Goal: Information Seeking & Learning: Learn about a topic

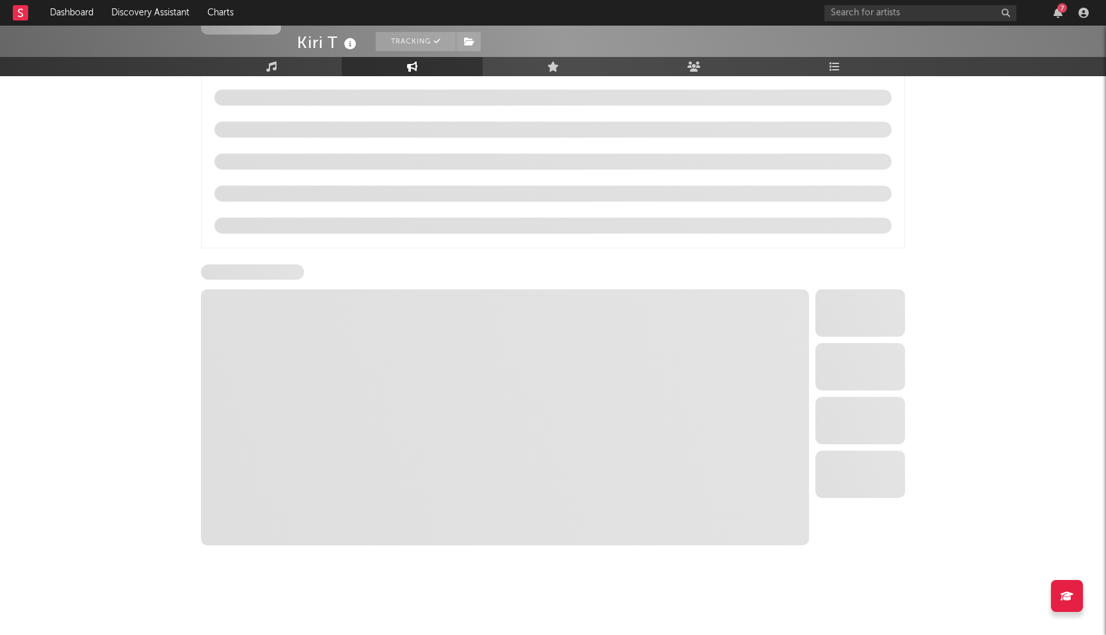
scroll to position [1252, 0]
select select "6m"
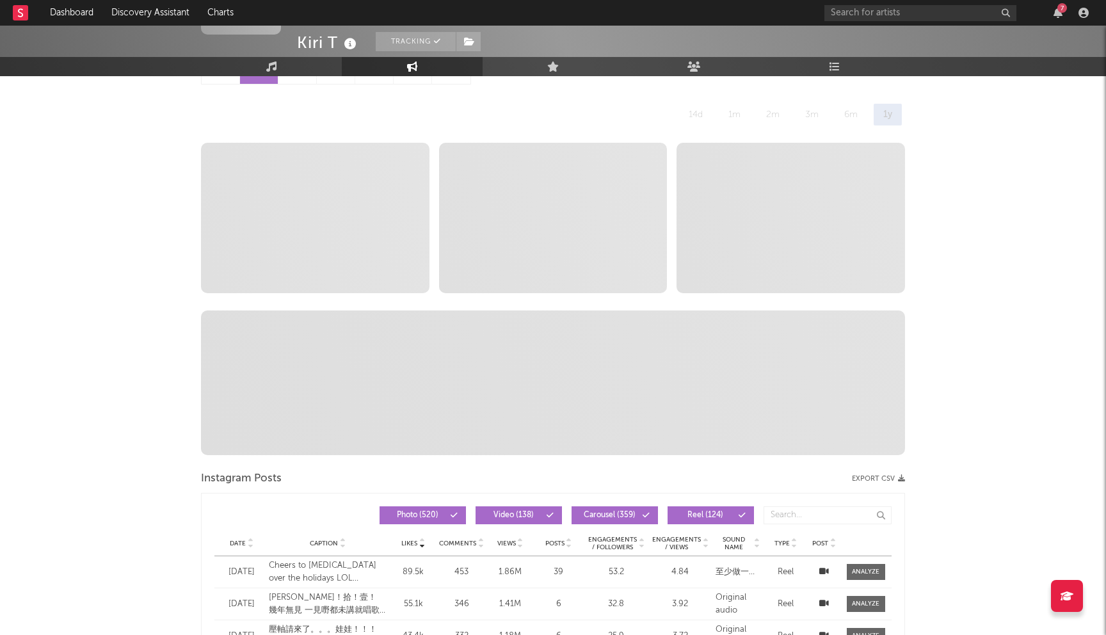
scroll to position [0, 0]
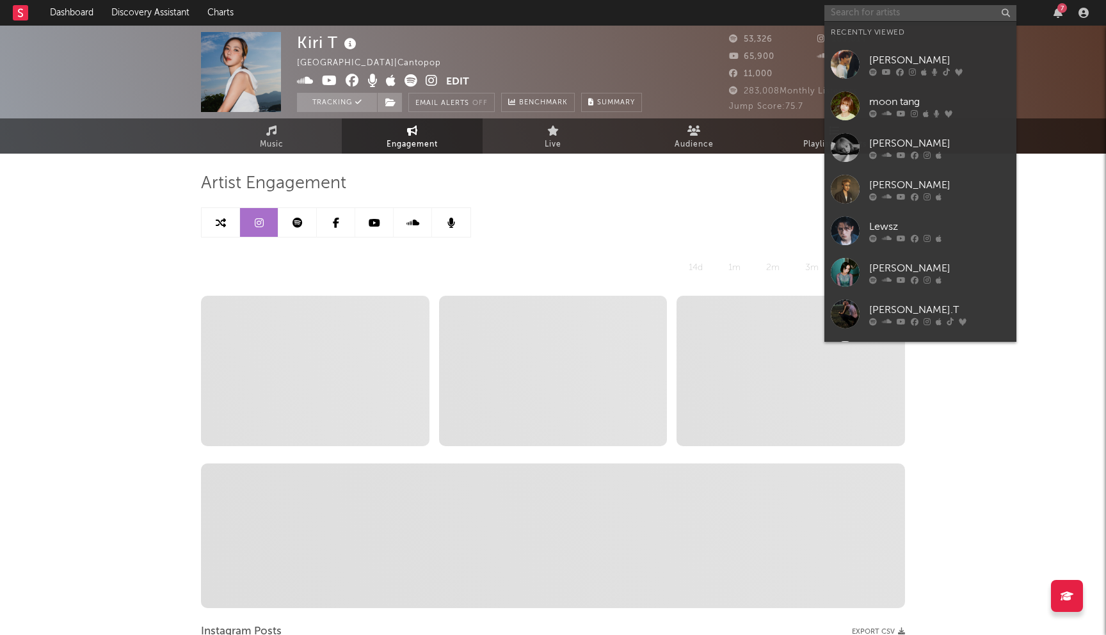
click at [876, 10] on input "text" at bounding box center [920, 13] width 192 height 16
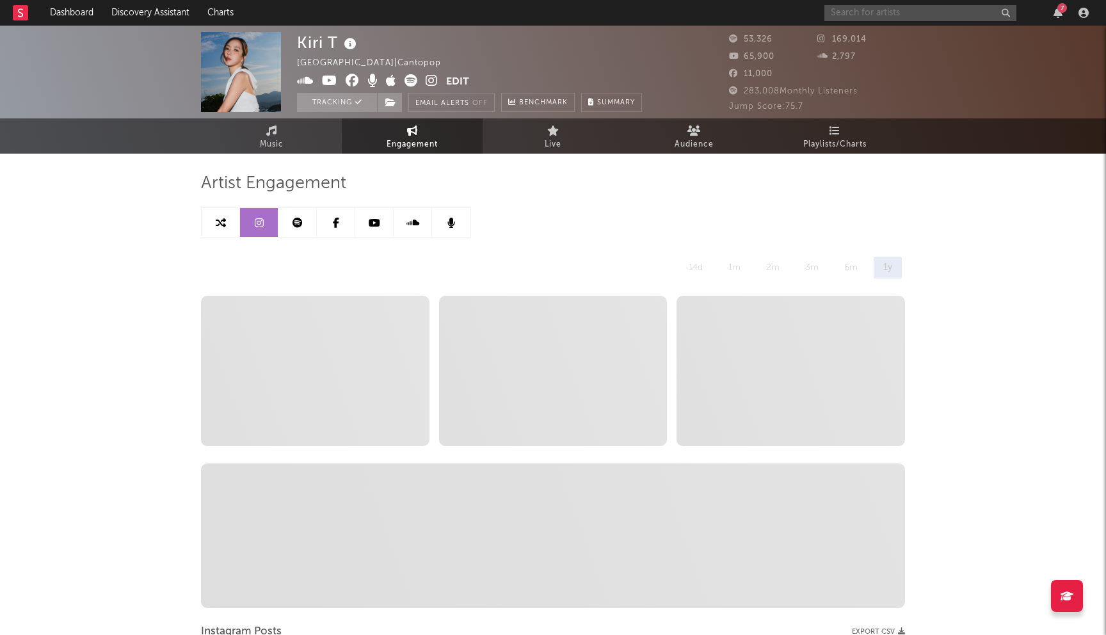
click at [893, 13] on input "text" at bounding box center [920, 13] width 192 height 16
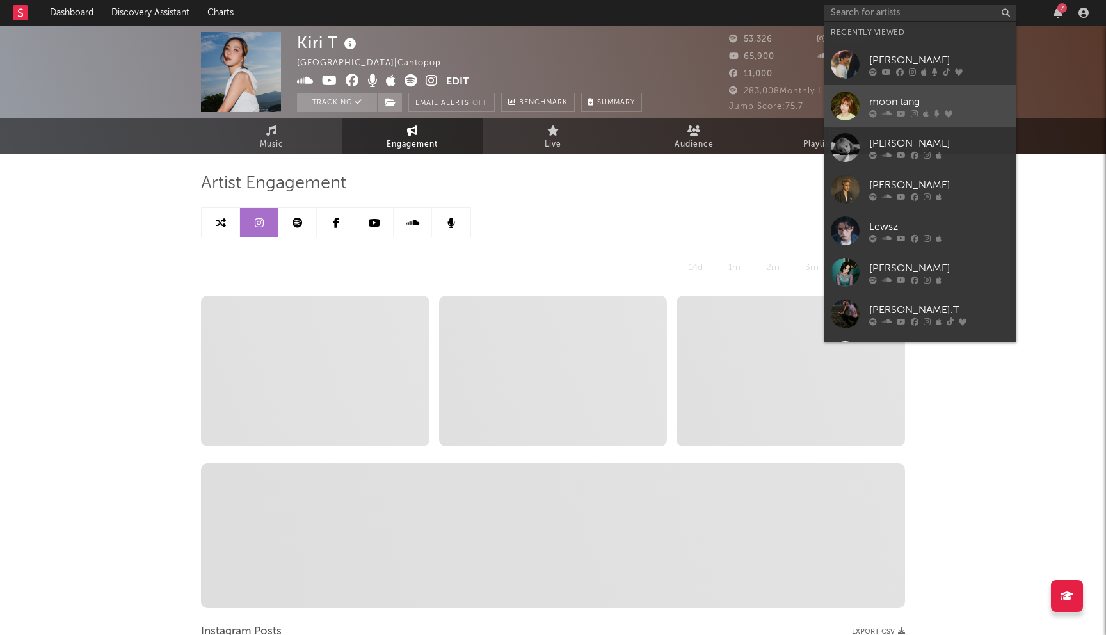
click at [967, 99] on div "moon tang" at bounding box center [939, 101] width 141 height 15
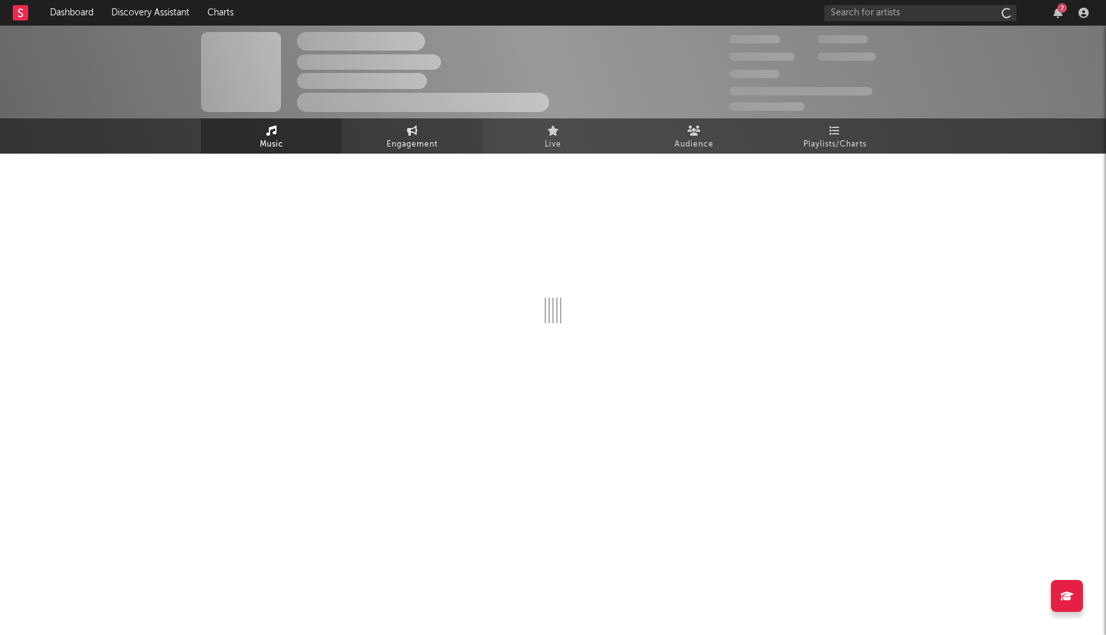
click at [397, 126] on link "Engagement" at bounding box center [412, 135] width 141 height 35
select select "1w"
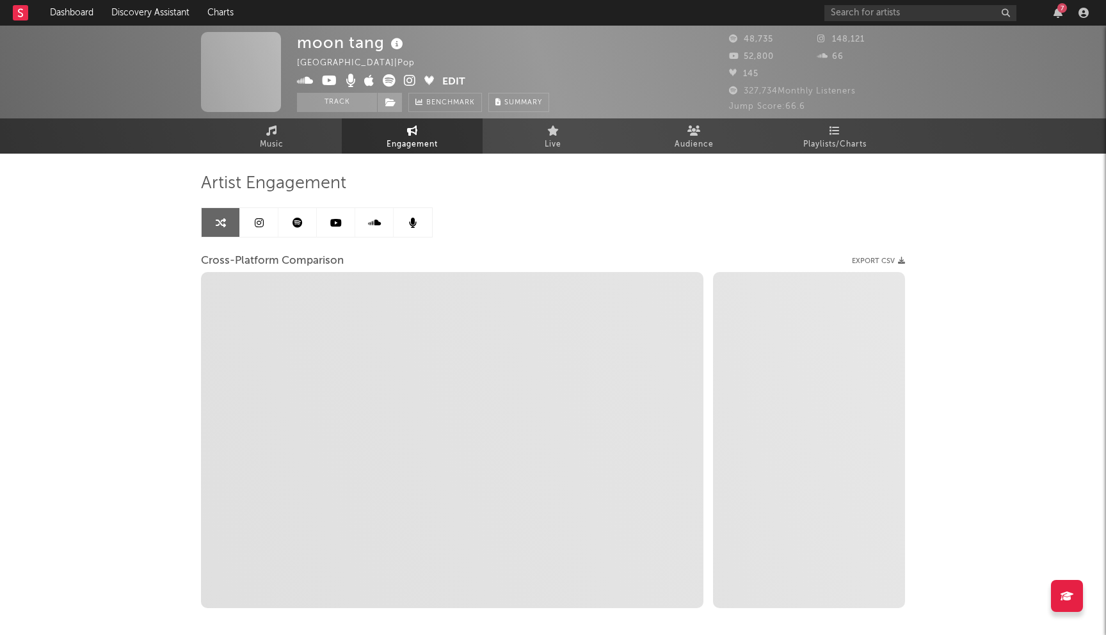
select select "1m"
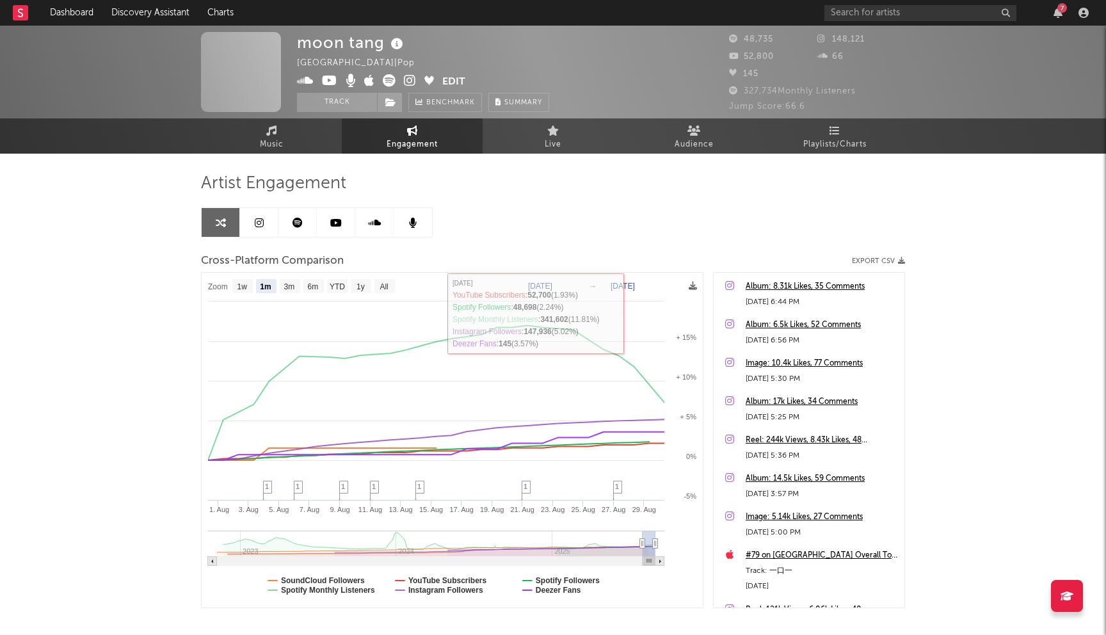
click at [262, 218] on icon at bounding box center [259, 223] width 9 height 10
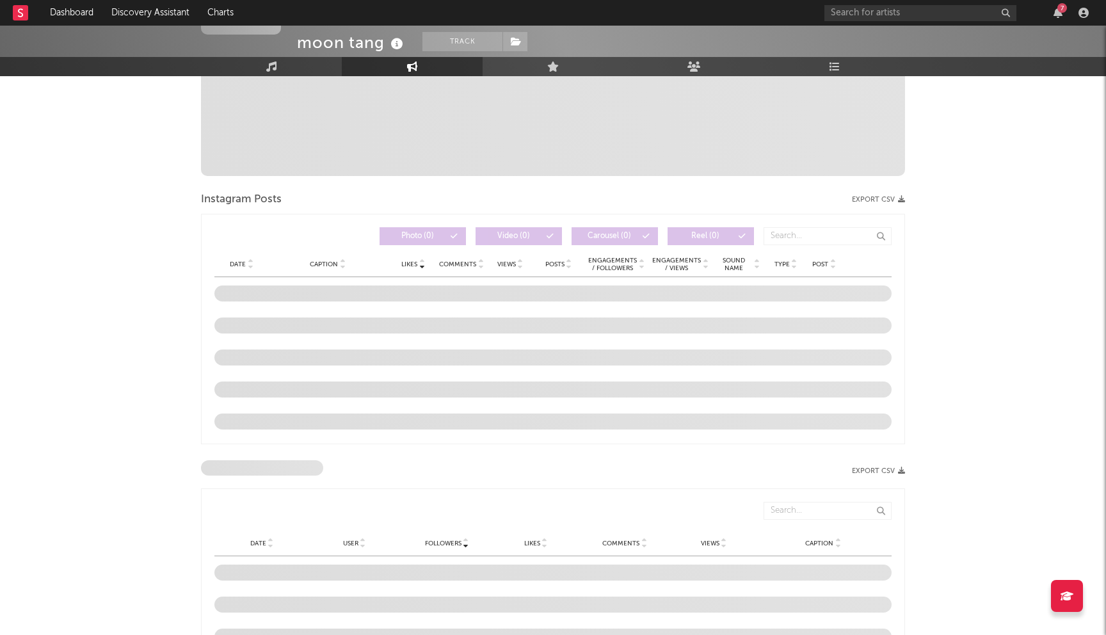
select select "6m"
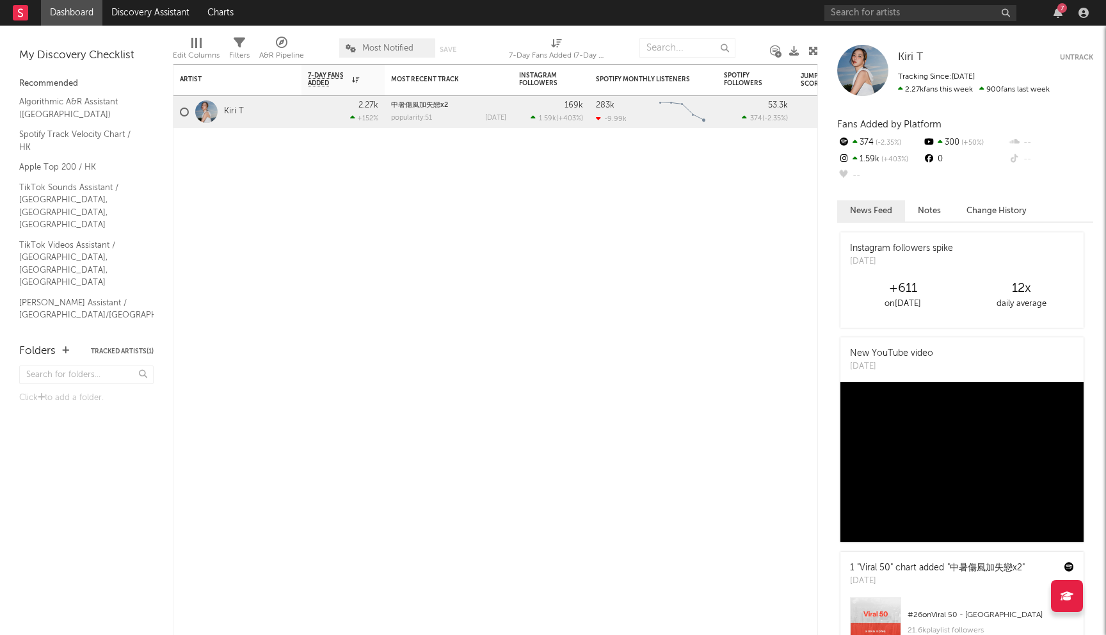
click at [211, 109] on div at bounding box center [206, 111] width 22 height 22
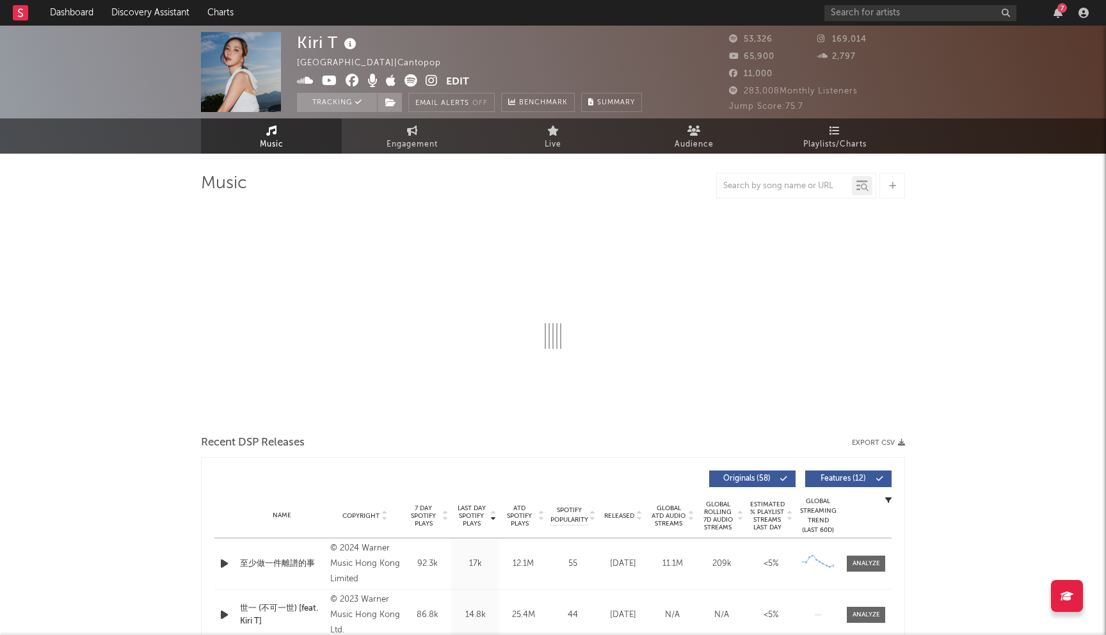
select select "6m"
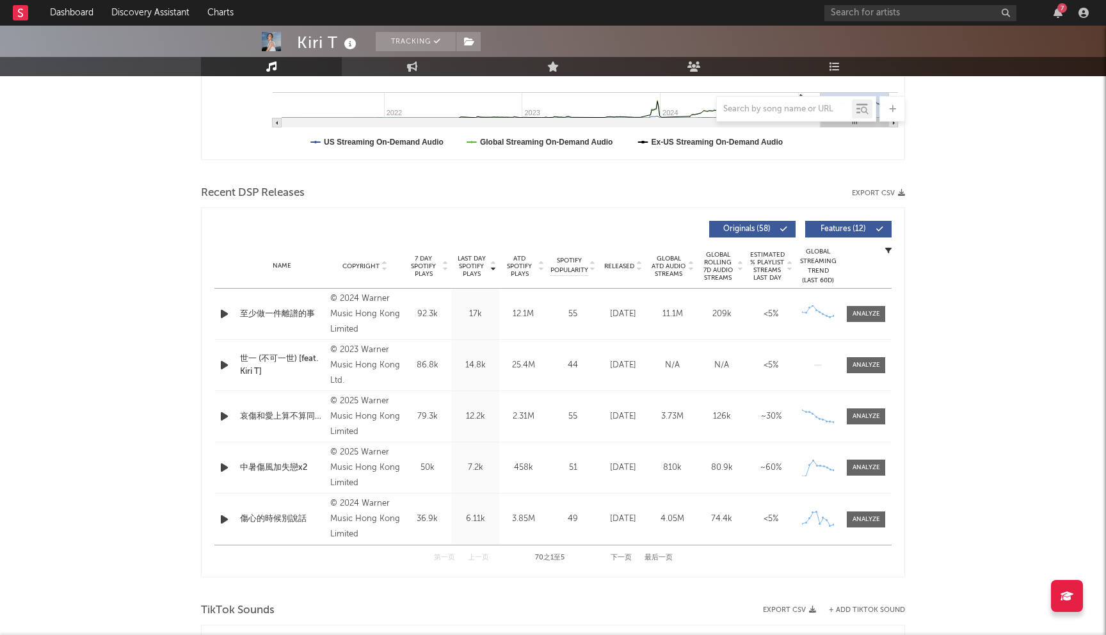
scroll to position [387, 0]
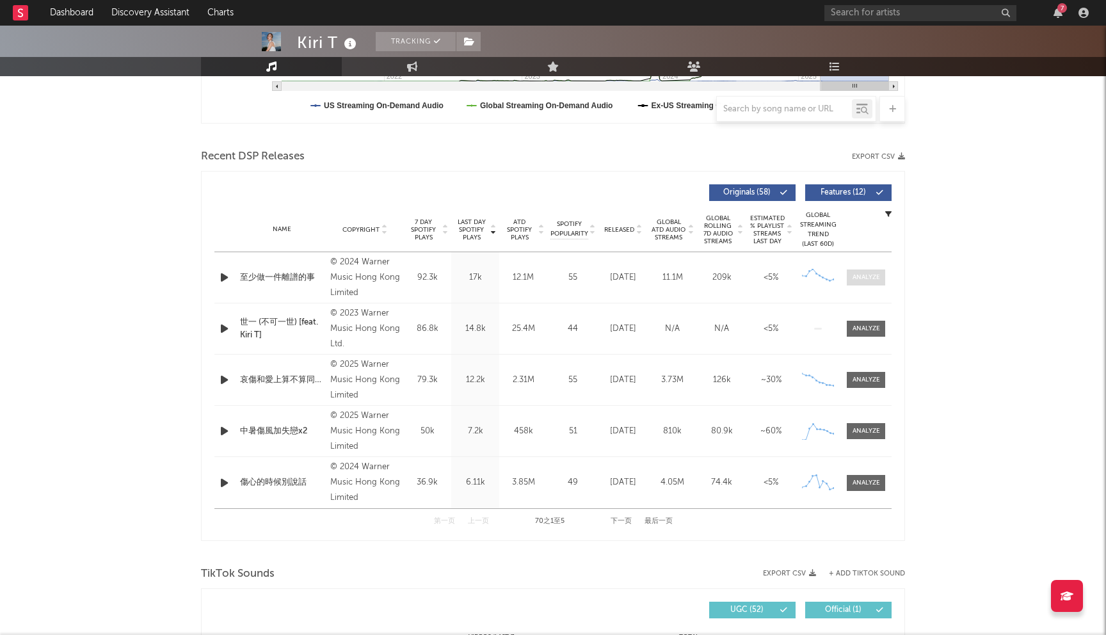
click at [866, 276] on div at bounding box center [866, 278] width 28 height 10
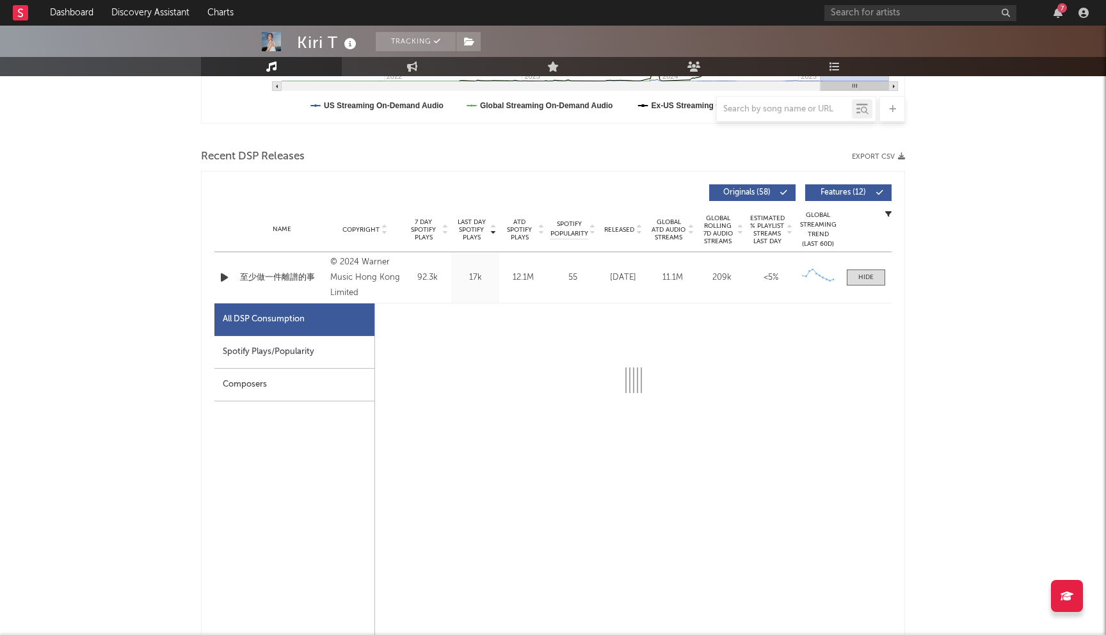
select select "6m"
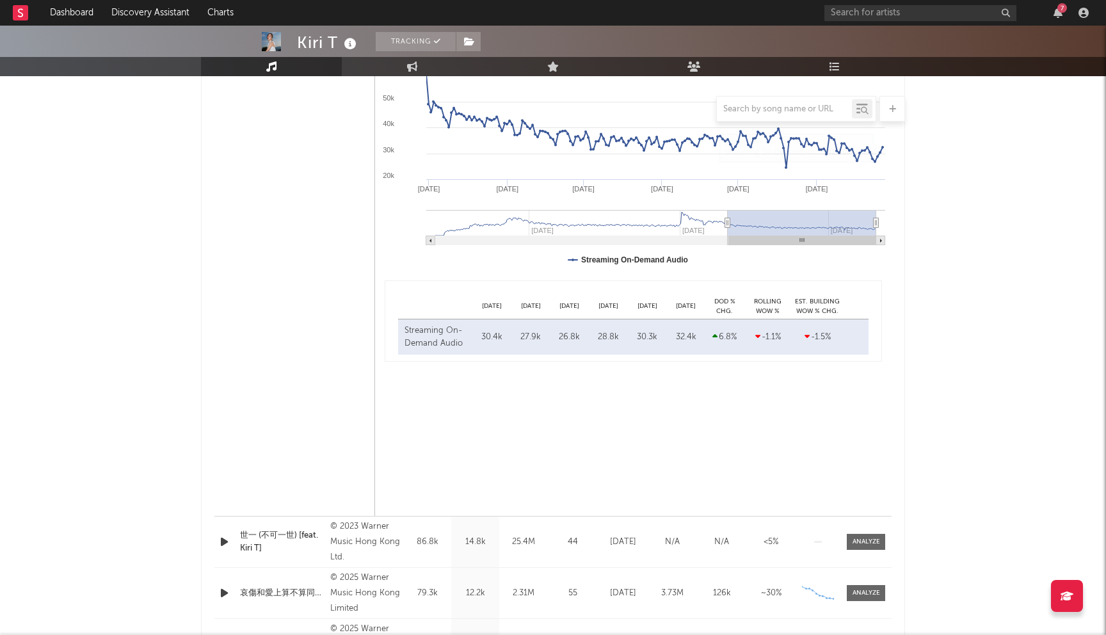
scroll to position [911, 0]
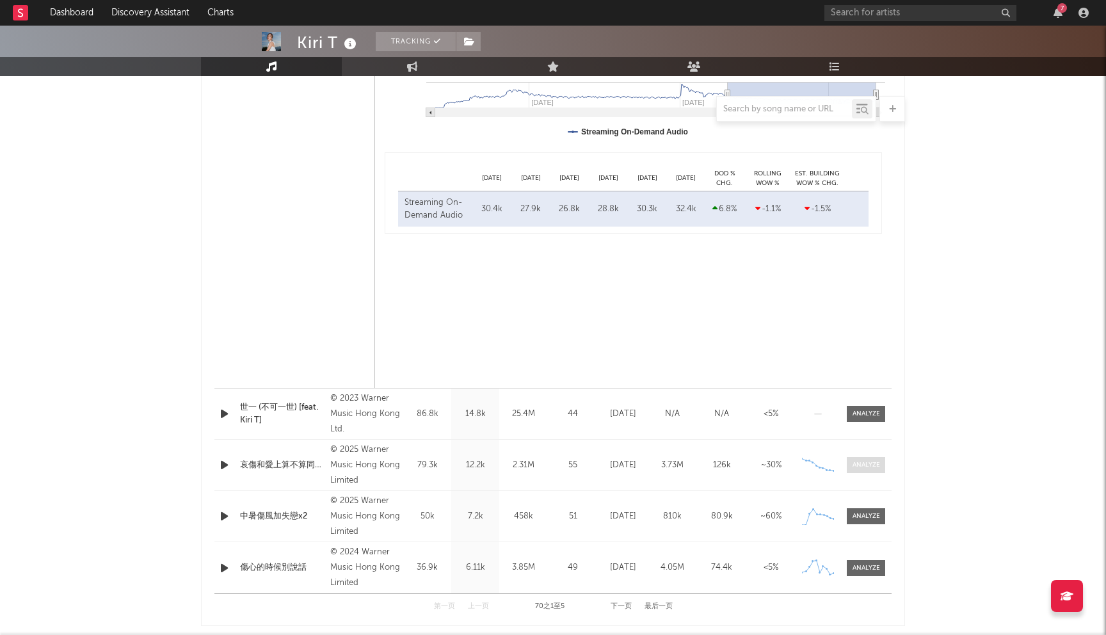
click at [872, 468] on div at bounding box center [866, 465] width 28 height 10
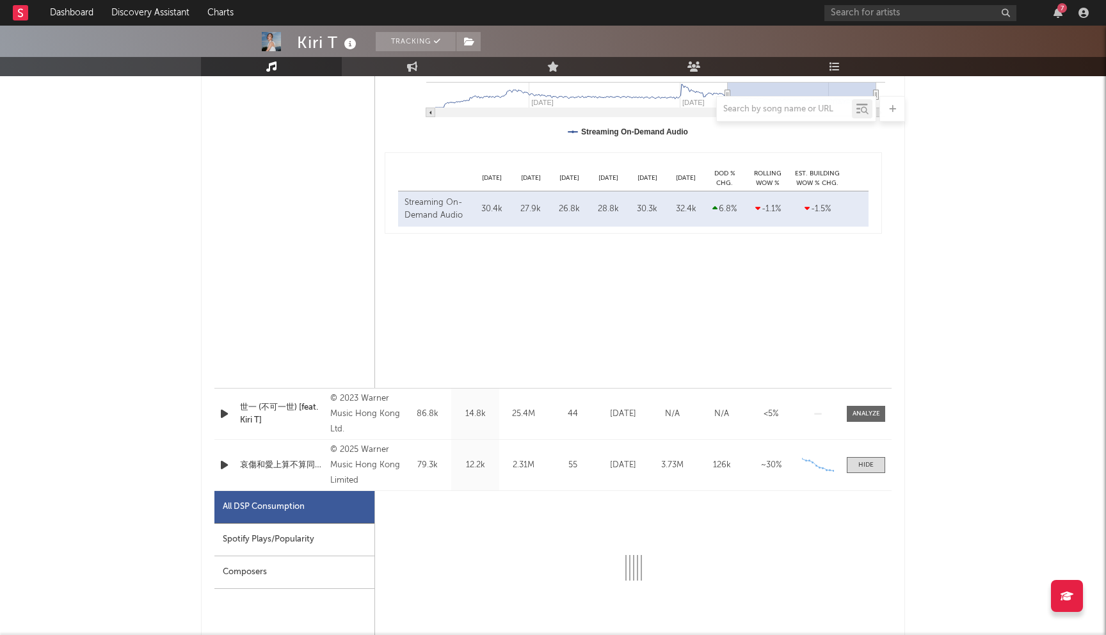
select select "1w"
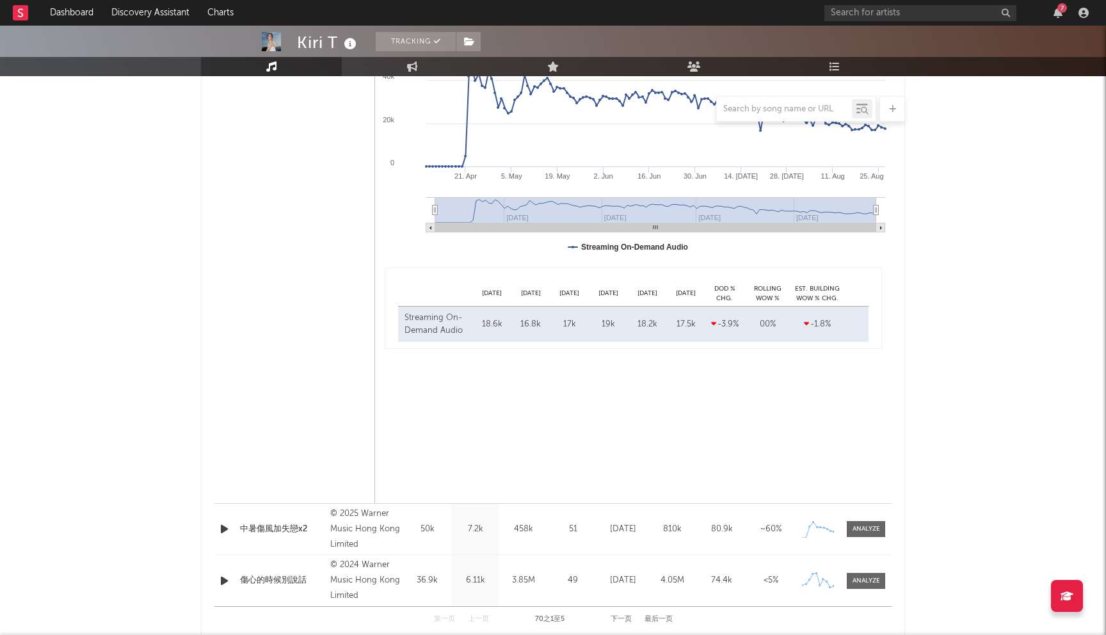
scroll to position [1666, 0]
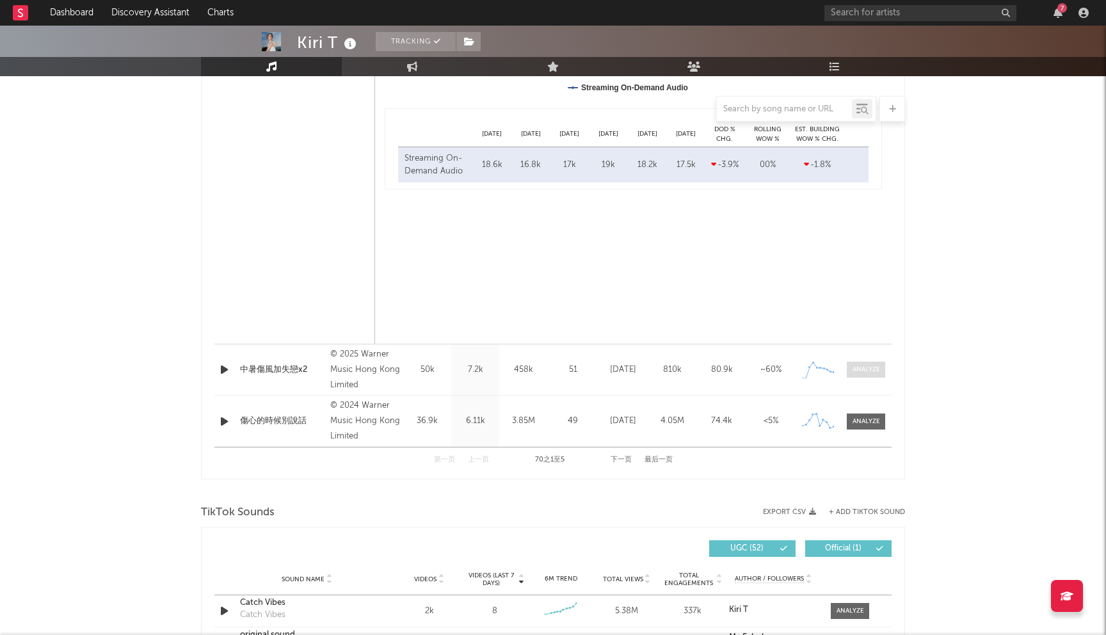
click at [878, 371] on div at bounding box center [866, 370] width 28 height 10
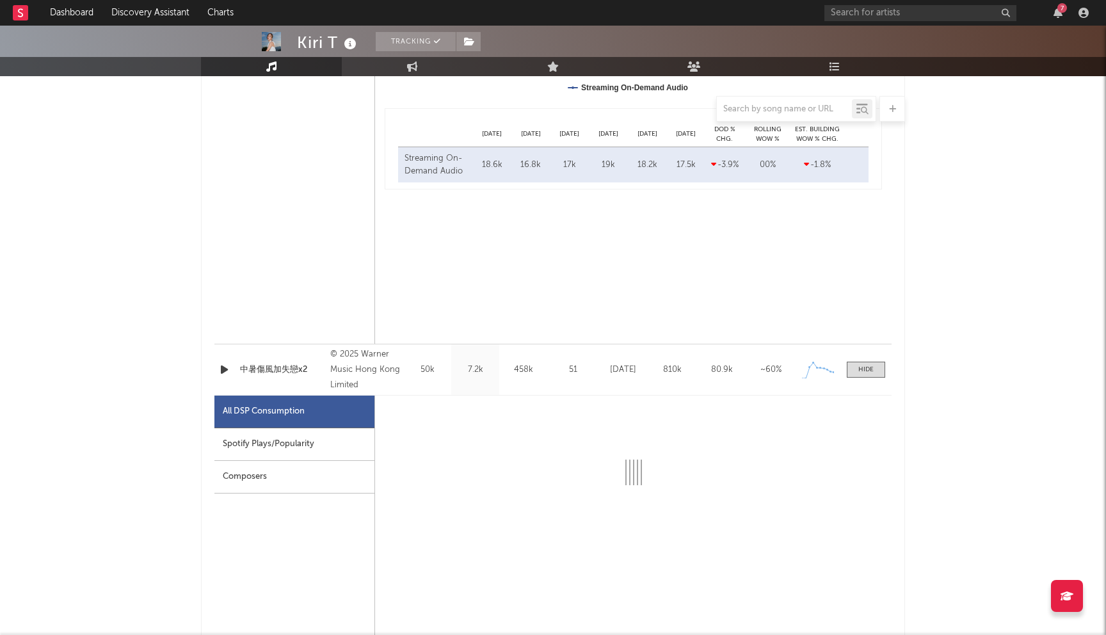
select select "1w"
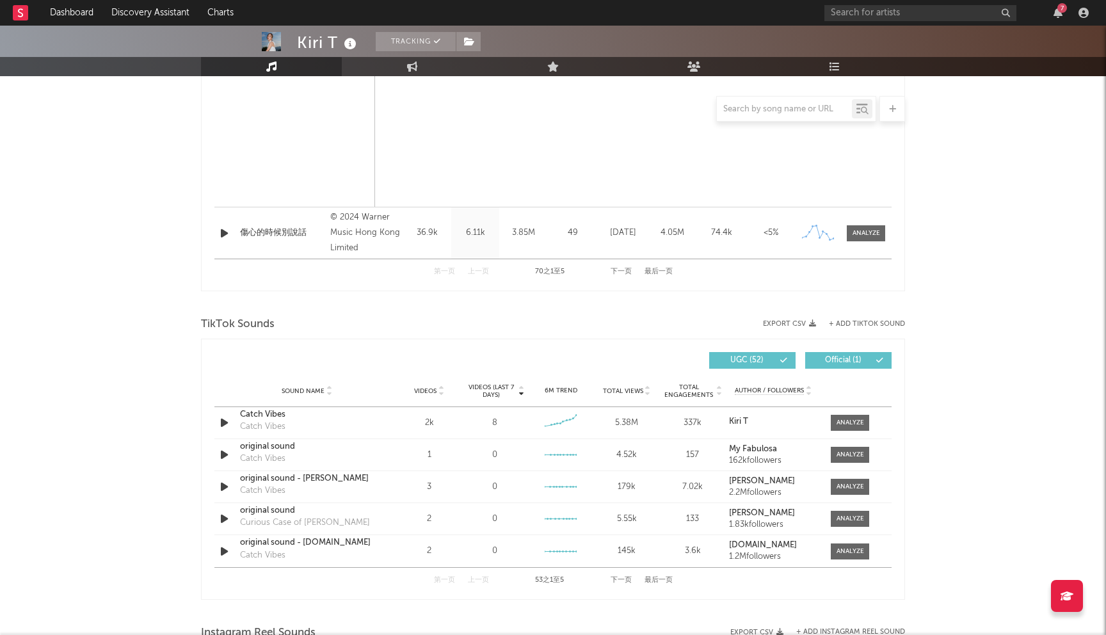
scroll to position [2431, 0]
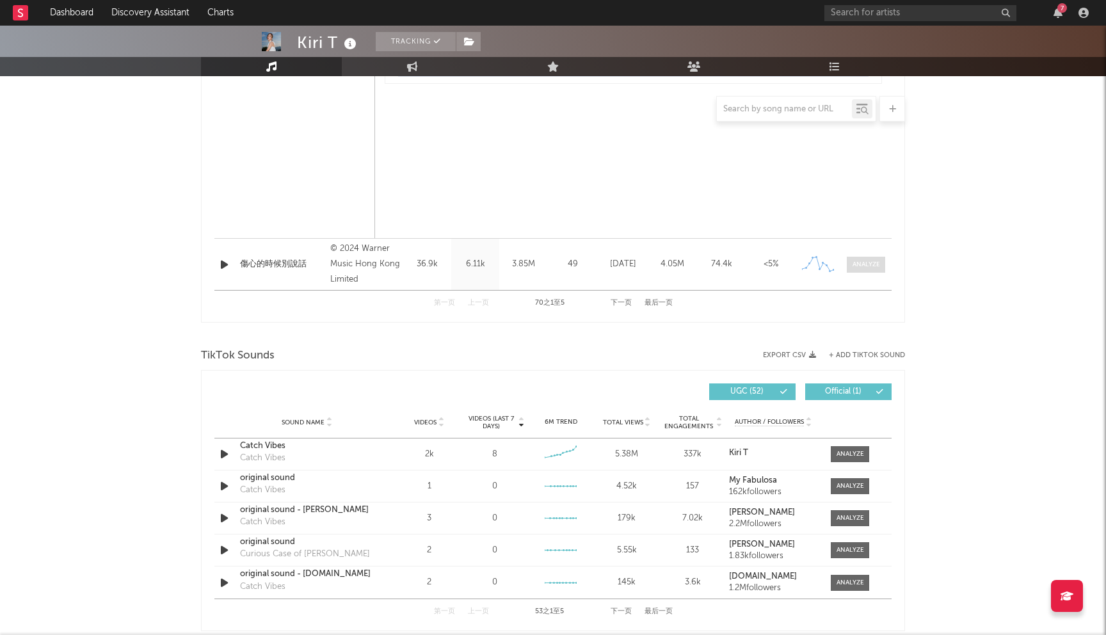
click at [874, 264] on div at bounding box center [866, 265] width 28 height 10
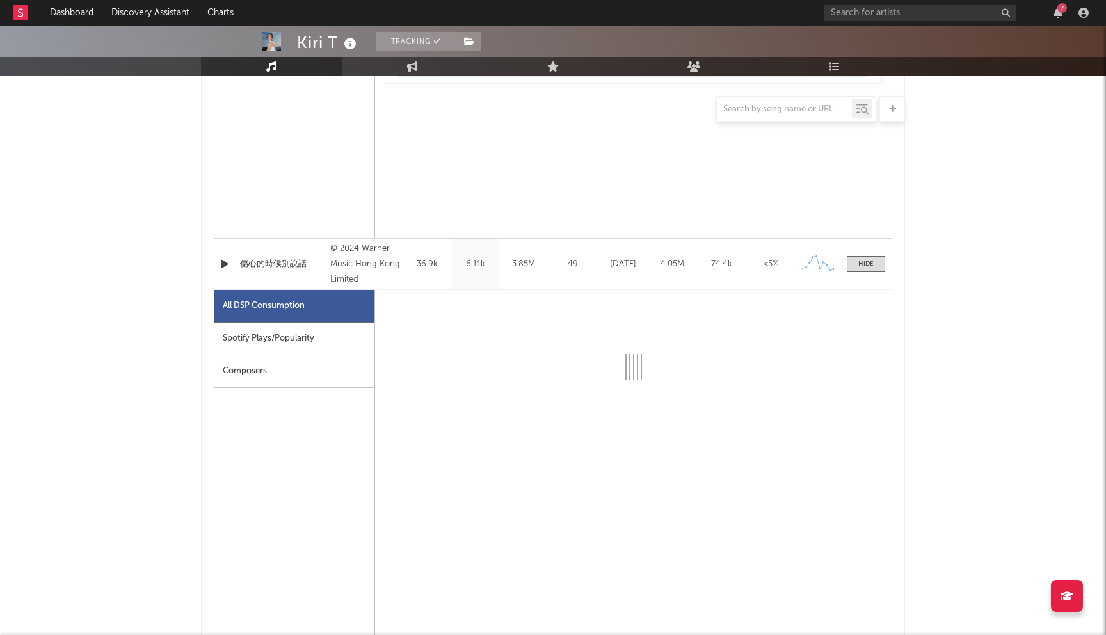
select select "6m"
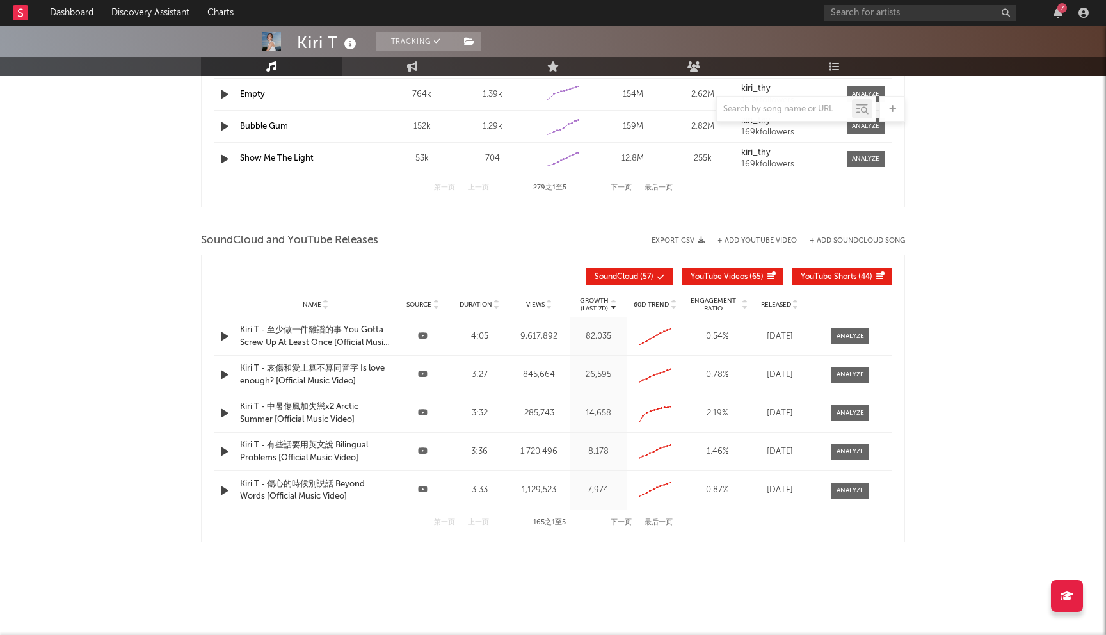
scroll to position [3759, 0]
